Goal: Transaction & Acquisition: Book appointment/travel/reservation

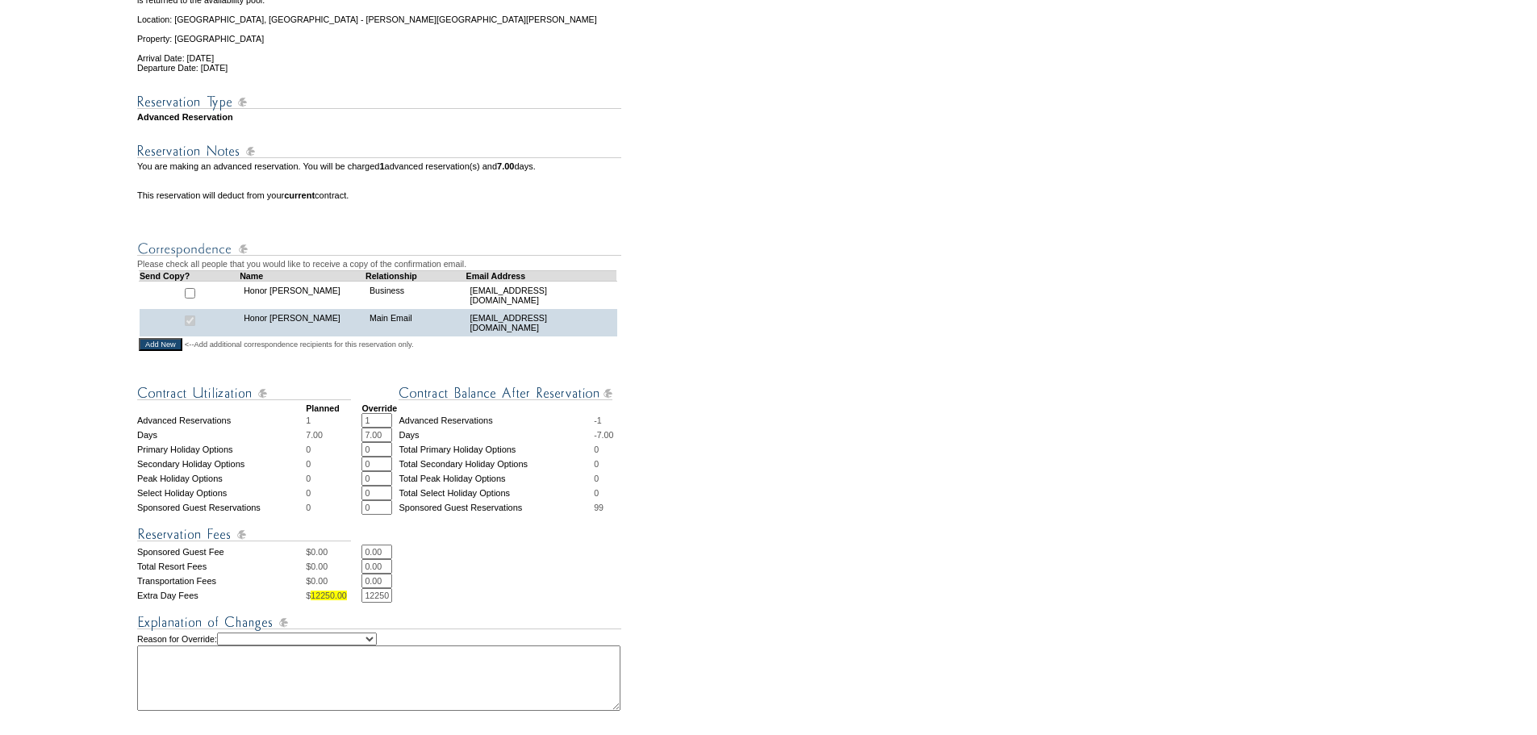
scroll to position [584, 0]
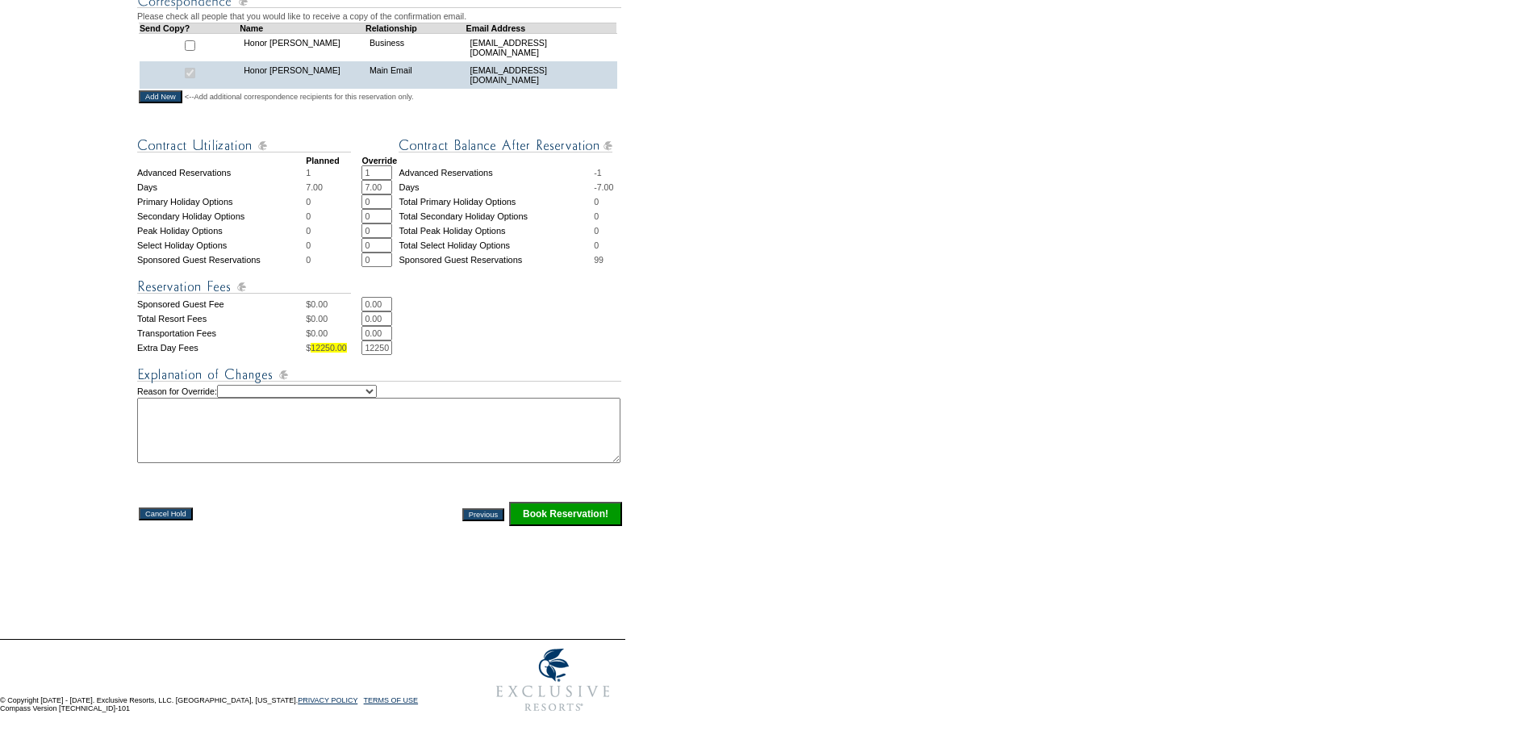
click at [325, 374] on img at bounding box center [379, 375] width 484 height 20
click at [322, 385] on select "Creating Continuous Stay Days Rebooked After Cancellation Editing Occupant Expe…" at bounding box center [297, 391] width 160 height 13
click at [234, 385] on select "Creating Continuous Stay Days Rebooked After Cancellation Editing Occupant Expe…" at bounding box center [297, 391] width 160 height 13
click at [261, 388] on select "Creating Continuous Stay Days Rebooked After Cancellation Editing Occupant Expe…" at bounding box center [297, 391] width 160 height 13
select select "1042"
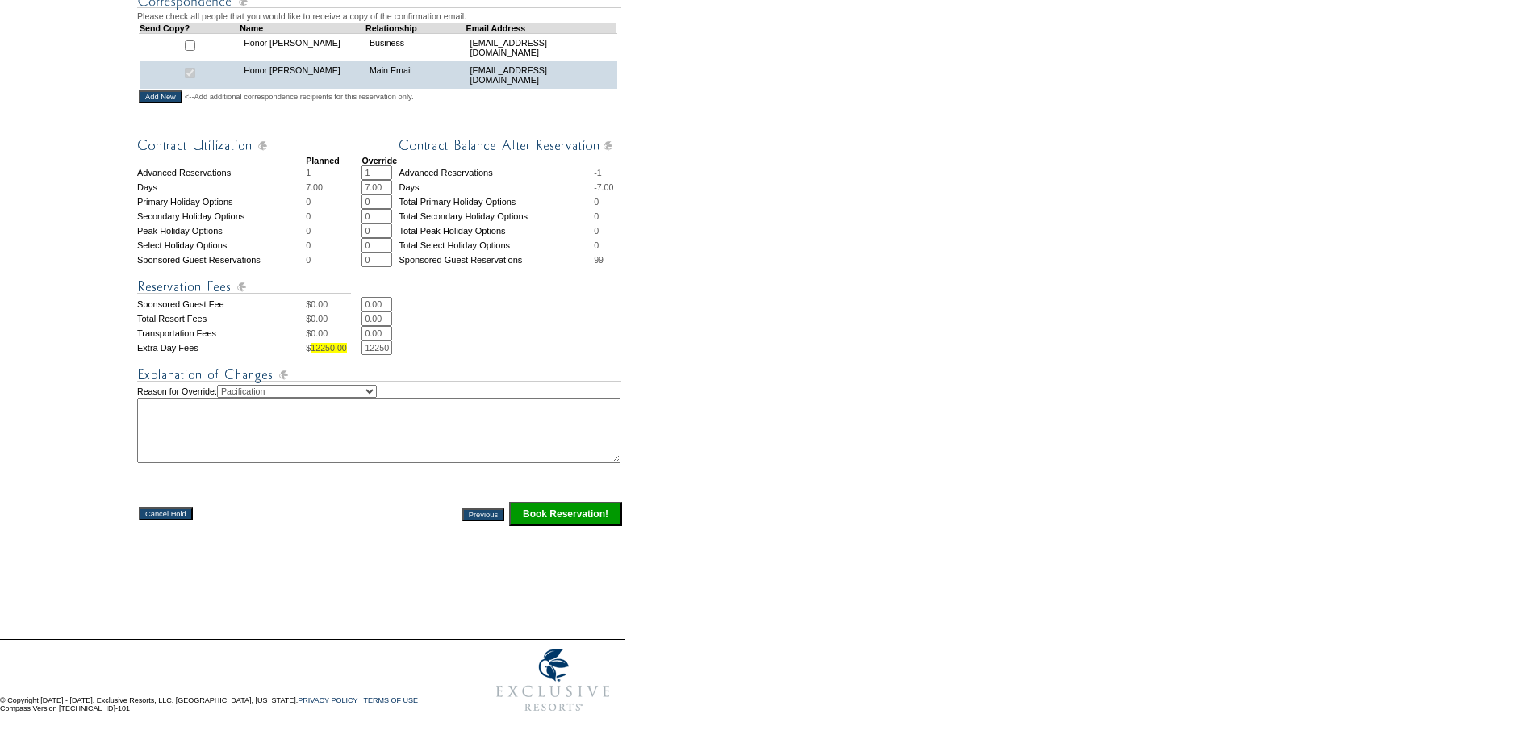
click at [234, 385] on select "Creating Continuous Stay Days Rebooked After Cancellation Editing Occupant Expe…" at bounding box center [297, 391] width 160 height 13
click at [231, 448] on textarea at bounding box center [378, 430] width 483 height 65
type textarea "temp hold, encouraging her to buy days and token for this! IB"
click at [557, 508] on input "Book Reservation!" at bounding box center [565, 514] width 113 height 24
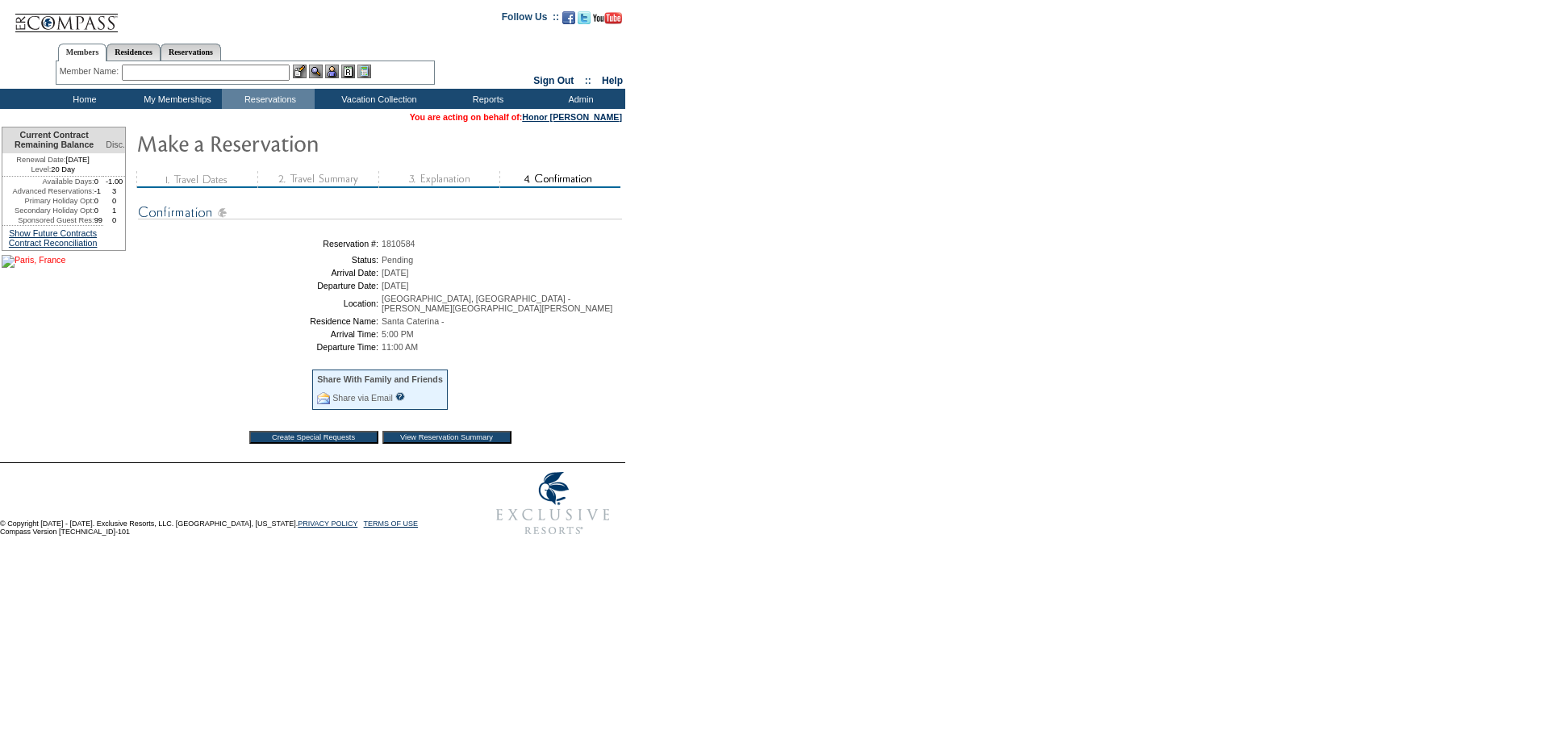
click at [65, 268] on img at bounding box center [34, 261] width 64 height 13
click at [145, 277] on td "Arrival Date:" at bounding box center [259, 273] width 237 height 10
click at [225, 349] on td "Departure Time:" at bounding box center [259, 347] width 237 height 10
click at [85, 94] on td "Home" at bounding box center [82, 99] width 93 height 20
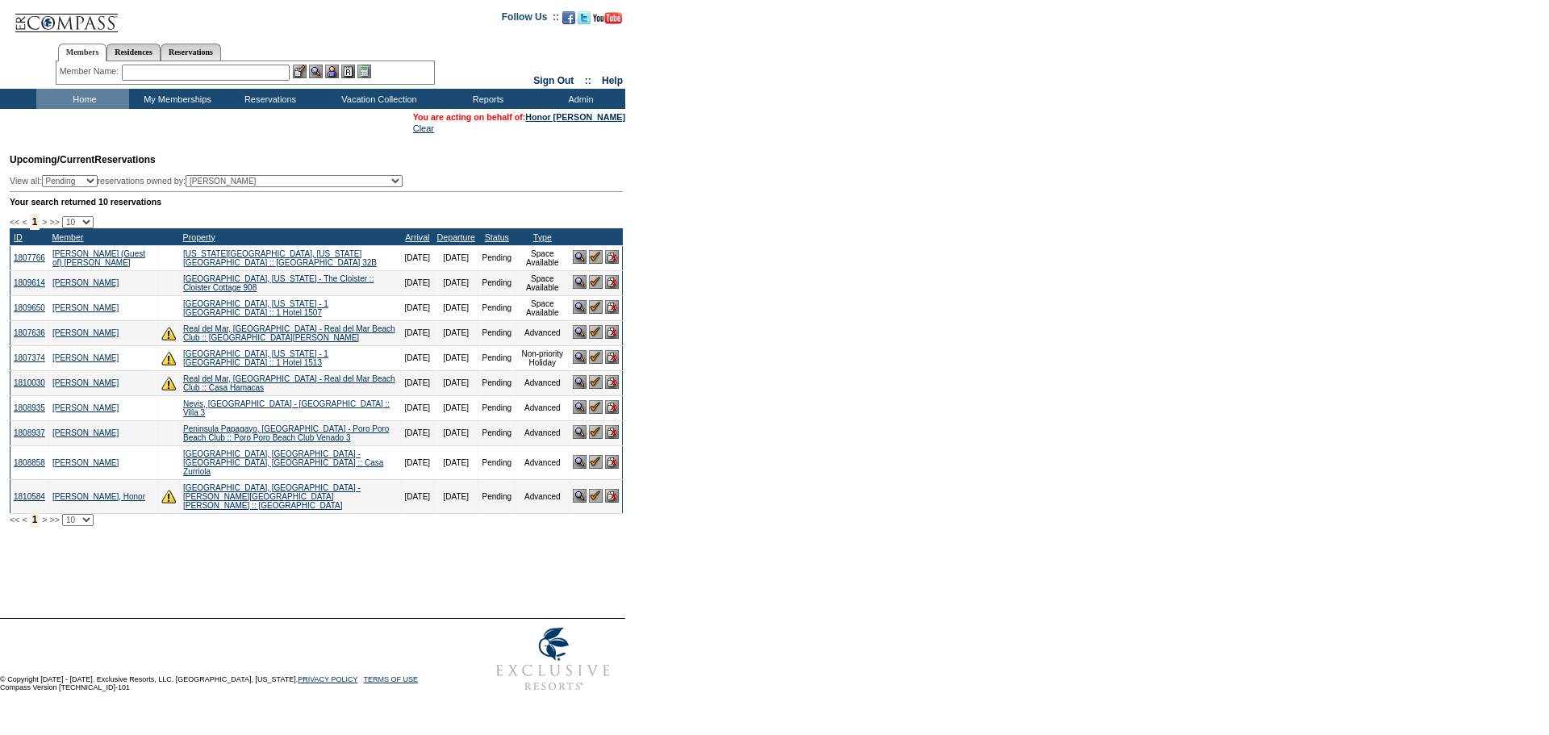
click at [799, 260] on form "Follow Us ::" at bounding box center [774, 349] width 1549 height 699
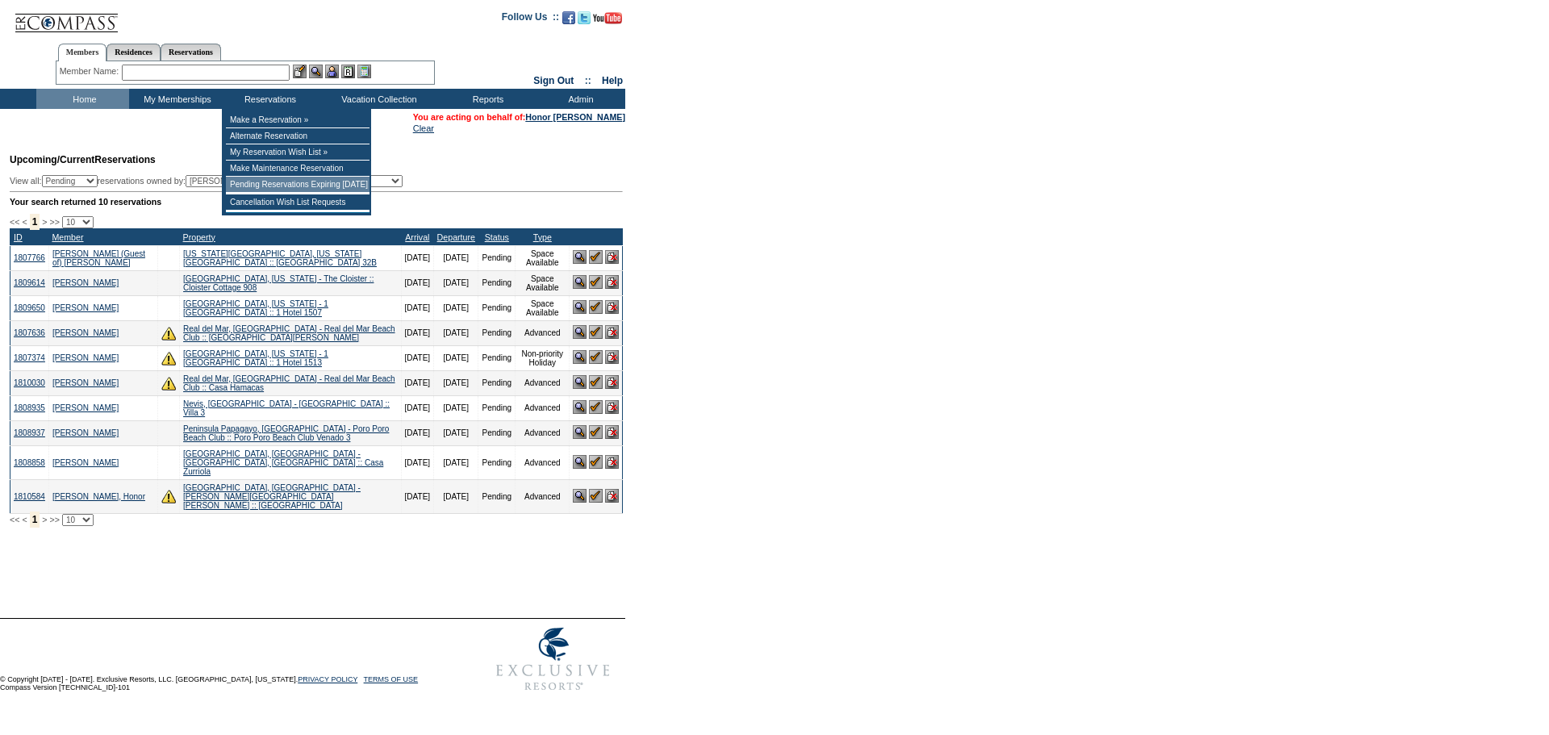
click at [259, 190] on td "Pending Reservations Expiring [DATE]" at bounding box center [298, 185] width 144 height 16
